Goal: Find contact information: Find contact information

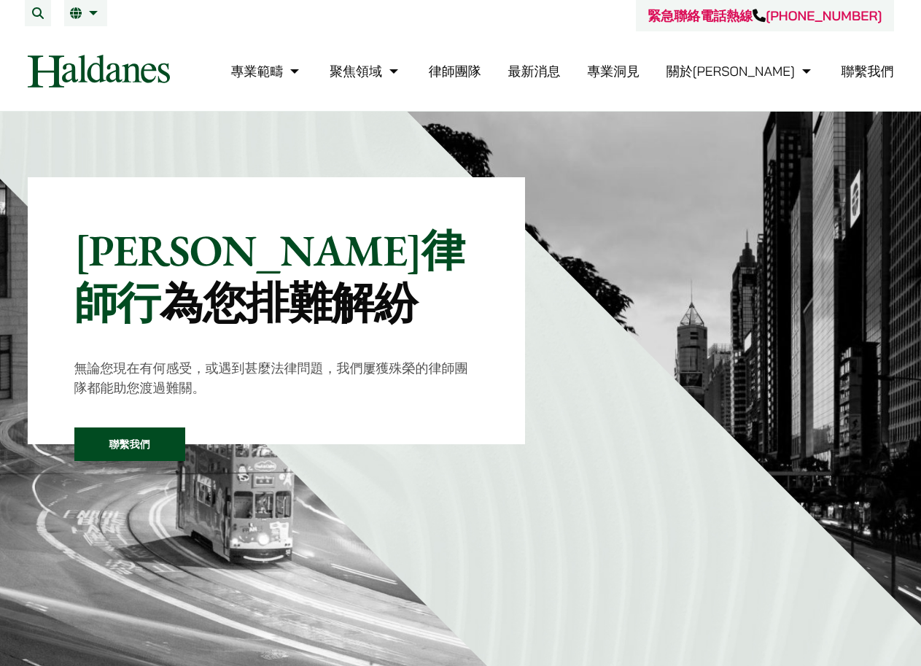
click at [481, 74] on link "律師團隊" at bounding box center [455, 71] width 53 height 17
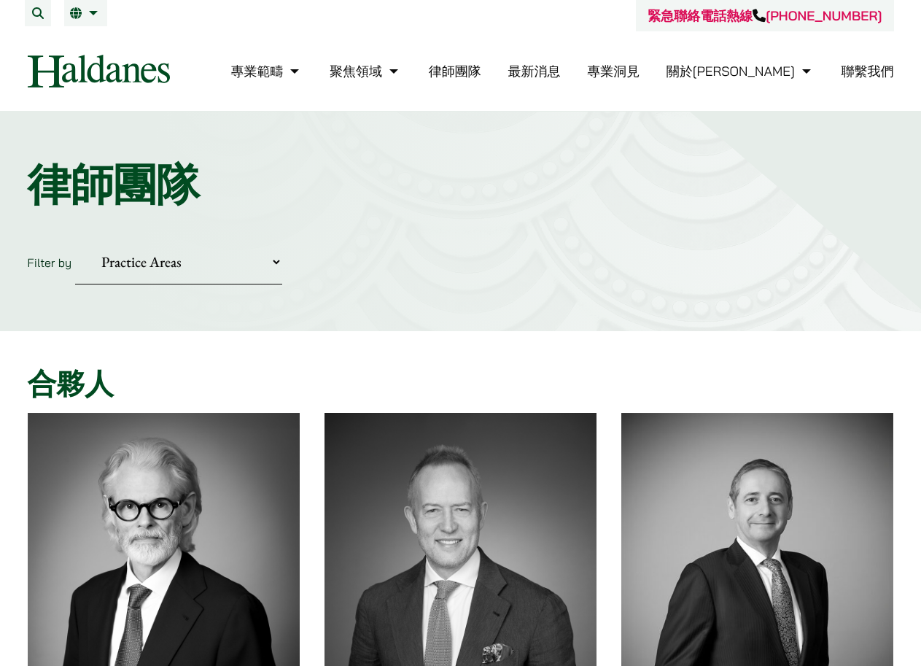
click at [276, 263] on select "Practice Areas 傳媒、娛樂及體育事務 公司及商業業務 刑事辯護 反壟斷和競爭法 婚姻及家事法 欺詐、資產追踪和追討 民事訴訟及爭議解決 物業及物…" at bounding box center [178, 262] width 207 height 44
click at [449, 233] on div "Home » Lawyers 律師團隊 Filter by Practice Areas 傳媒、娛樂及體育事務 公司及商業業務 刑事辯護 反壟斷和競爭法 婚姻…" at bounding box center [460, 222] width 921 height 220
click at [450, 233] on div "Home » Lawyers 律師團隊 Filter by Practice Areas 傳媒、娛樂及體育事務 公司及商業業務 刑事辯護 反壟斷和競爭法 婚姻…" at bounding box center [460, 222] width 921 height 220
click at [481, 75] on link "律師團隊" at bounding box center [455, 71] width 53 height 17
click at [853, 66] on link "聯繫我們" at bounding box center [868, 71] width 53 height 17
